Goal: Complete application form: Complete application form

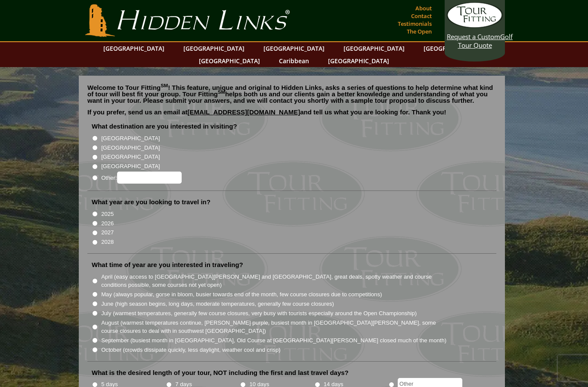
click at [93, 145] on input "[GEOGRAPHIC_DATA]" at bounding box center [95, 148] width 6 height 6
radio input "true"
click at [93, 221] on input "2026" at bounding box center [95, 224] width 6 height 6
radio input "true"
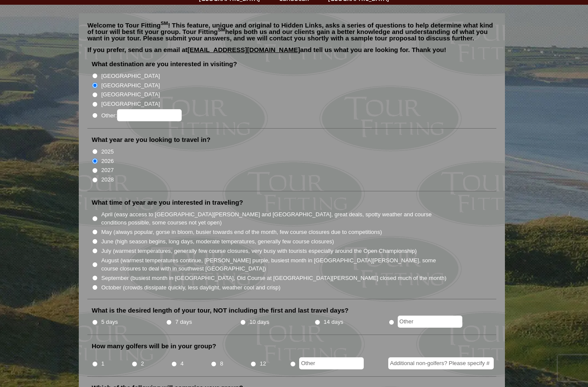
scroll to position [74, 0]
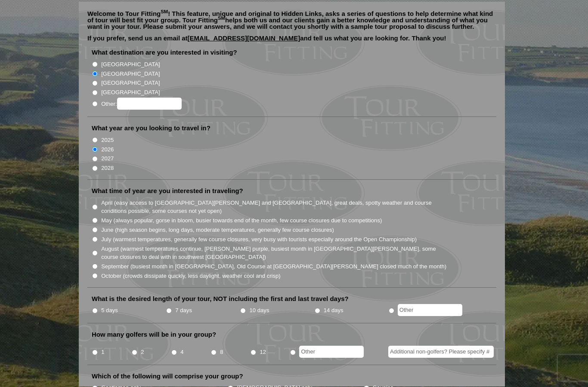
click at [97, 228] on input "June (high season begins, long days, moderate temperatures, generally few cours…" at bounding box center [95, 231] width 6 height 6
radio input "true"
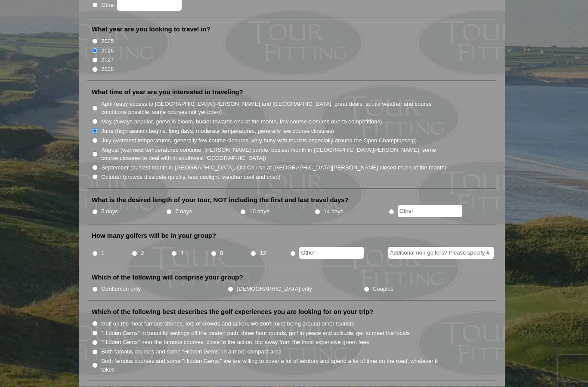
scroll to position [173, 0]
click at [96, 209] on input "5 days" at bounding box center [95, 212] width 6 height 6
radio input "true"
click at [213, 251] on input "8" at bounding box center [214, 254] width 6 height 6
radio input "true"
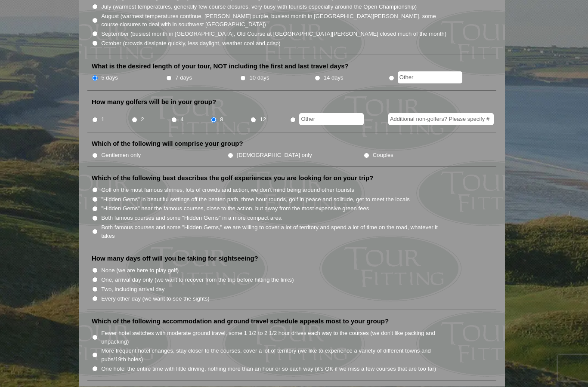
scroll to position [307, 0]
click at [364, 153] on input "Couples" at bounding box center [367, 156] width 6 height 6
radio input "true"
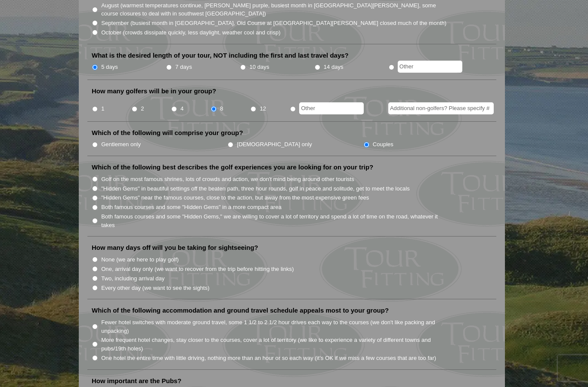
scroll to position [353, 0]
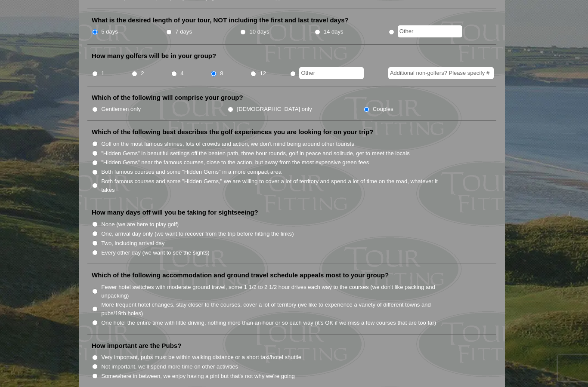
click at [95, 107] on input "Gentlemen only" at bounding box center [95, 110] width 6 height 6
radio input "true"
click at [96, 170] on input "Both famous courses and some "Hidden Gems" in a more compact area" at bounding box center [95, 173] width 6 height 6
radio input "true"
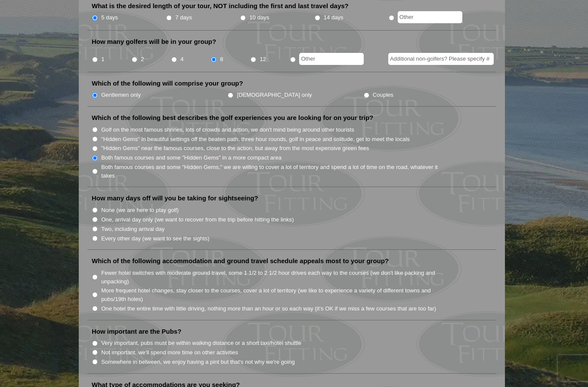
click at [94, 207] on input "None (we are here to play golf)" at bounding box center [95, 210] width 6 height 6
radio input "true"
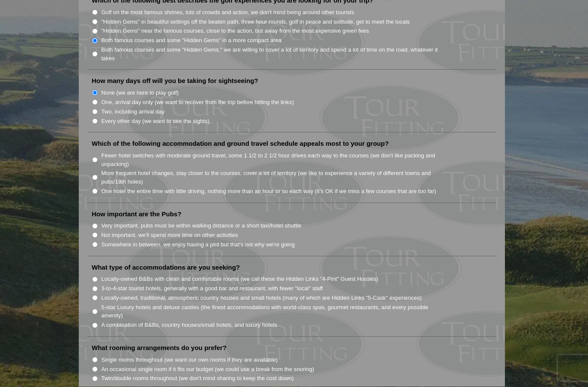
scroll to position [485, 0]
click at [93, 157] on input "Fewer hotel switches with moderate ground travel, some 1 1/2 to 2 1/2 hour driv…" at bounding box center [95, 160] width 6 height 6
radio input "true"
click at [90, 219] on li "How important are the Pubs? Very important, pubs must be within walking distanc…" at bounding box center [291, 233] width 409 height 46
click at [98, 241] on input "Somewhere in between, we enjoy having a pint but that's not why we're going" at bounding box center [95, 244] width 6 height 6
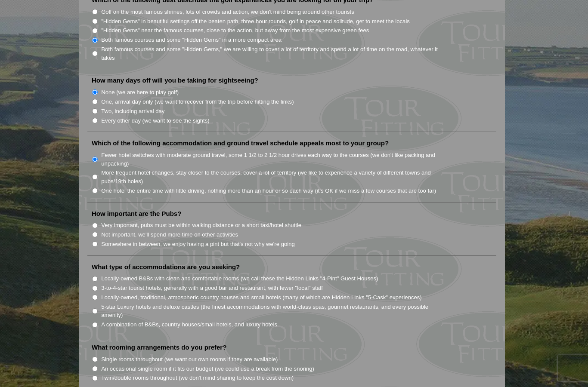
radio input "true"
click at [98, 295] on input "Locally-owned, traditional, atmospheric country houses and small hotels (many o…" at bounding box center [95, 298] width 6 height 6
radio input "true"
click at [95, 286] on input "3-to-4-star tourist hotels, generally with a good bar and restaurant, with fewe…" at bounding box center [95, 289] width 6 height 6
radio input "true"
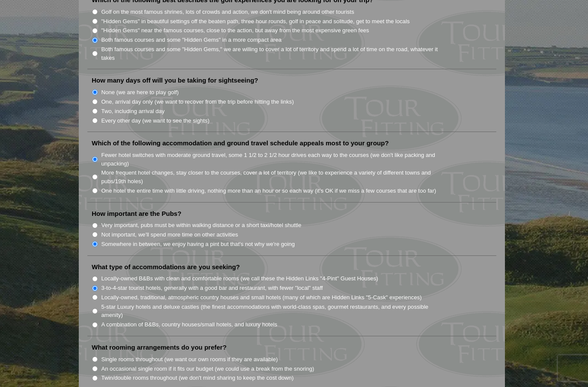
click at [96, 295] on input "Locally-owned, traditional, atmospheric country houses and small hotels (many o…" at bounding box center [95, 298] width 6 height 6
radio input "true"
click at [96, 286] on input "3-to-4-star tourist hotels, generally with a good bar and restaurant, with fewe…" at bounding box center [95, 289] width 6 height 6
radio input "true"
click at [93, 322] on input "A combination of B&Bs, country houses/small hotels, and luxury hotels" at bounding box center [95, 325] width 6 height 6
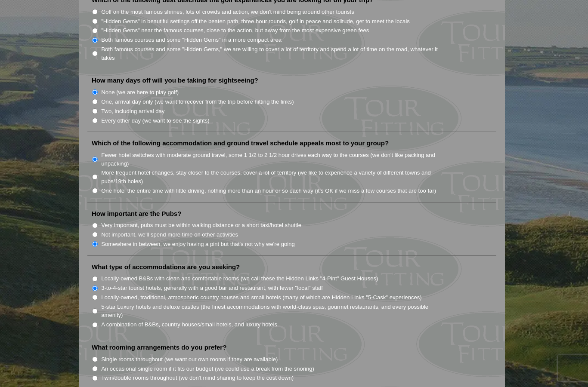
radio input "true"
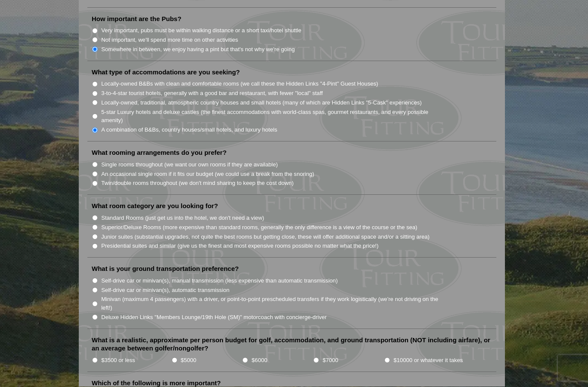
scroll to position [680, 0]
click at [96, 161] on input "Single rooms throughout (we want our own rooms if they are available)" at bounding box center [95, 164] width 6 height 6
radio input "true"
click at [98, 215] on input "Standard Rooms (just get us into the hotel, we don't need a view)" at bounding box center [95, 218] width 6 height 6
radio input "true"
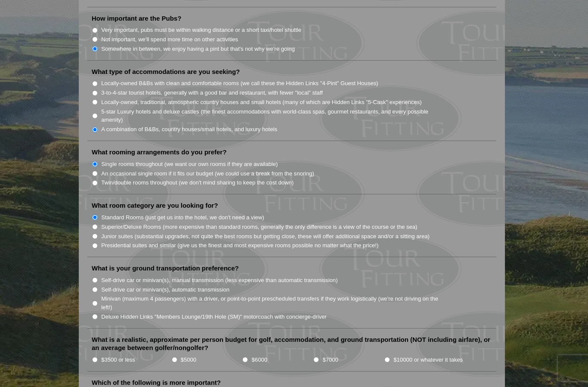
click at [96, 278] on input "Self-drive car or minivan(s), manual transmission (less expensive than automati…" at bounding box center [95, 281] width 6 height 6
radio input "true"
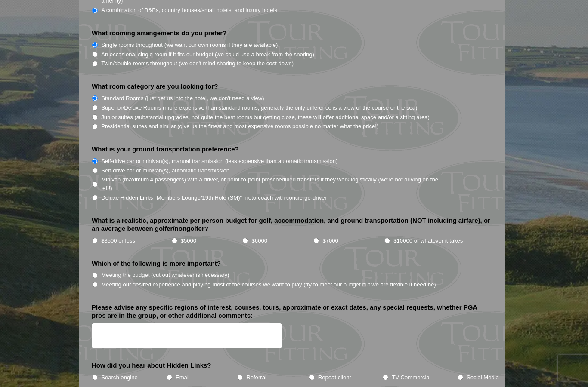
scroll to position [800, 0]
click at [172, 238] on input "$5000" at bounding box center [175, 241] width 6 height 6
radio input "true"
click at [97, 281] on input "Meeting our desired experience and playing most of the courses we want to play …" at bounding box center [95, 284] width 6 height 6
radio input "true"
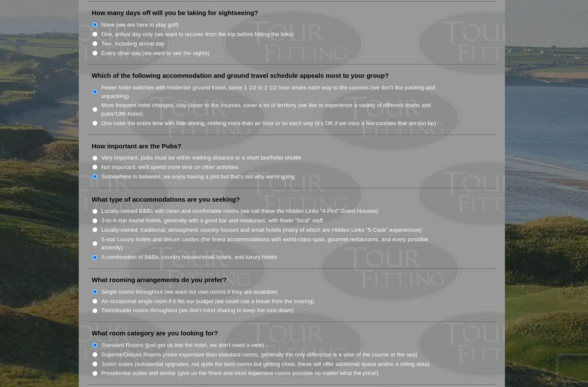
scroll to position [552, 0]
